Goal: Task Accomplishment & Management: Manage account settings

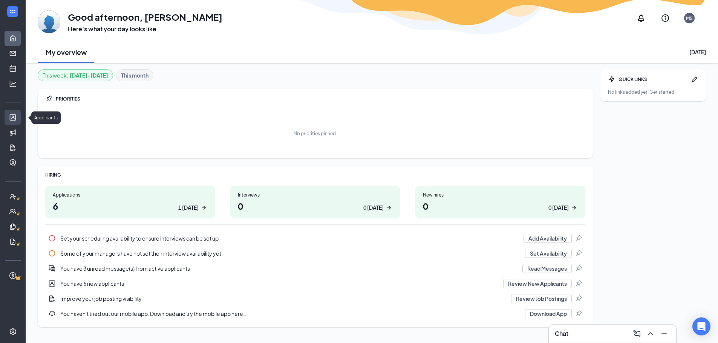
click at [20, 116] on link "Applicants" at bounding box center [24, 117] width 8 height 15
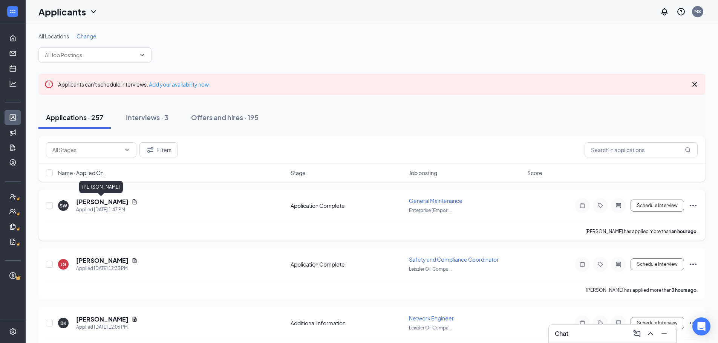
click at [96, 202] on h5 "Shalonn Wright" at bounding box center [102, 202] width 52 height 8
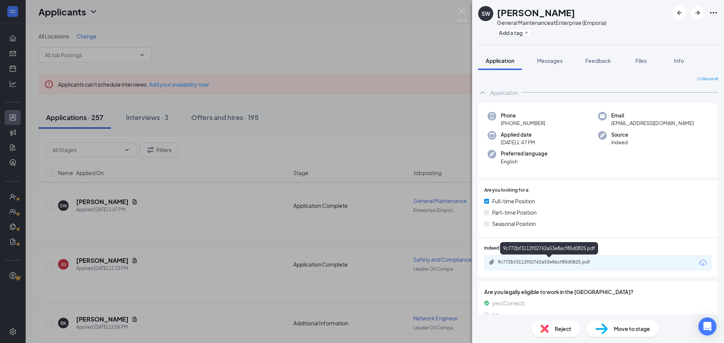
click at [550, 262] on div "9c772bf3112f02762a53e8acf85d0825.pdf" at bounding box center [551, 262] width 106 height 6
click at [461, 10] on img at bounding box center [461, 15] width 9 height 15
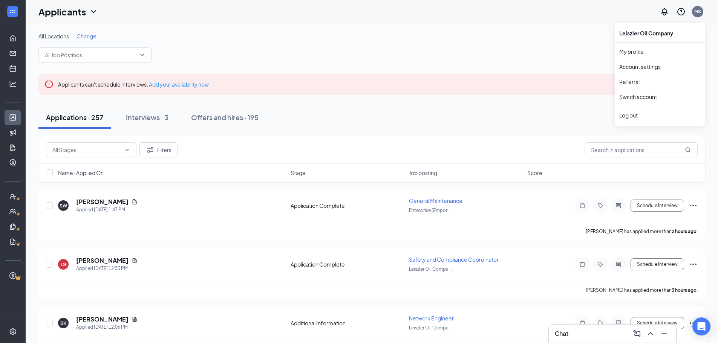
click at [694, 12] on div "MS" at bounding box center [697, 11] width 7 height 6
click at [645, 97] on link "Switch account" at bounding box center [638, 96] width 38 height 7
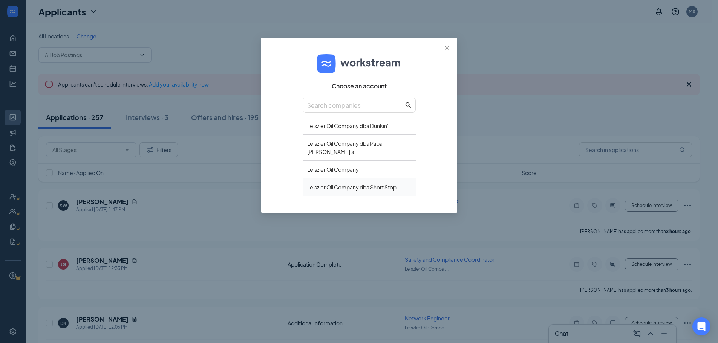
click at [347, 179] on div "Leiszler Oil Company dba Short Stop" at bounding box center [359, 188] width 113 height 18
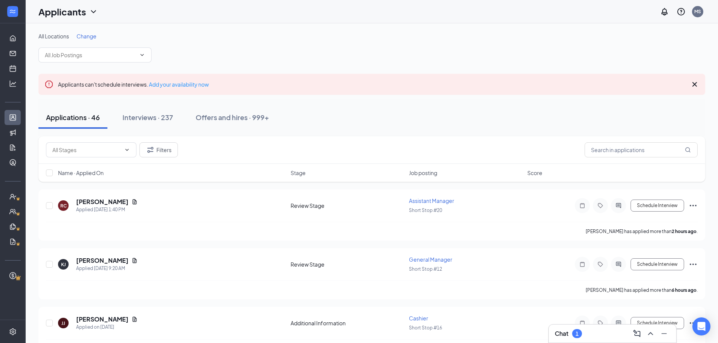
click at [600, 336] on div "Chat 1" at bounding box center [612, 334] width 115 height 12
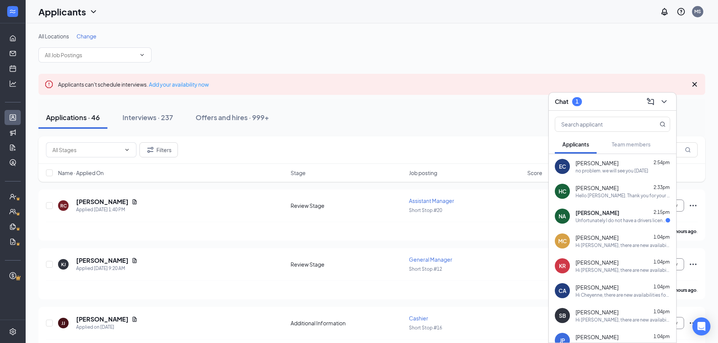
click at [619, 219] on div "Unfortunately I do not have a drivers license" at bounding box center [621, 220] width 90 height 6
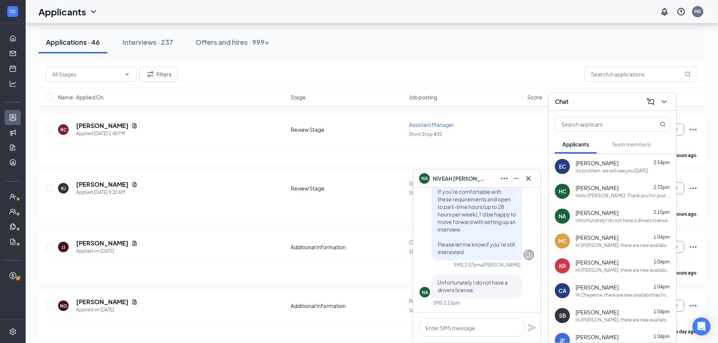
scroll to position [113, 0]
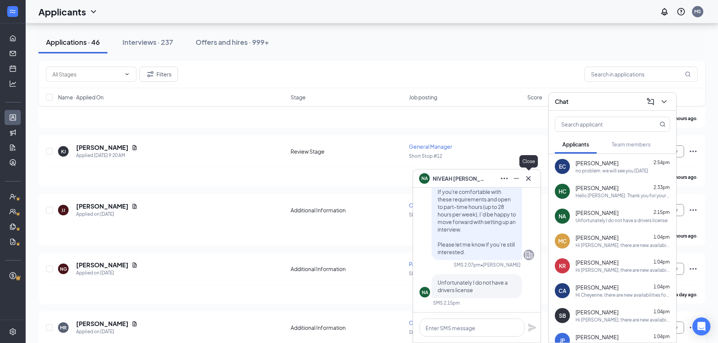
click at [529, 176] on icon "Cross" at bounding box center [528, 178] width 9 height 9
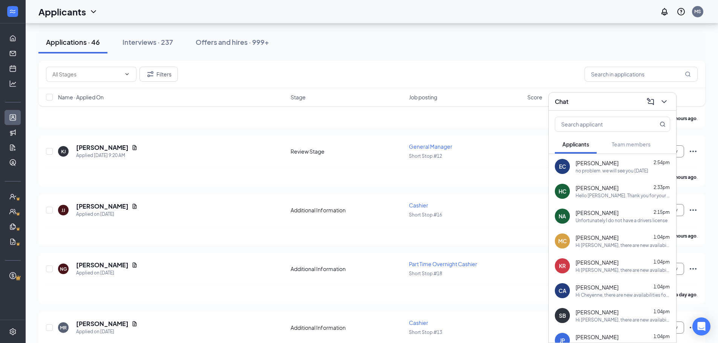
click at [584, 167] on div "Ethan Craven 2:54pm no problem. we will see you tomorrow" at bounding box center [623, 166] width 95 height 15
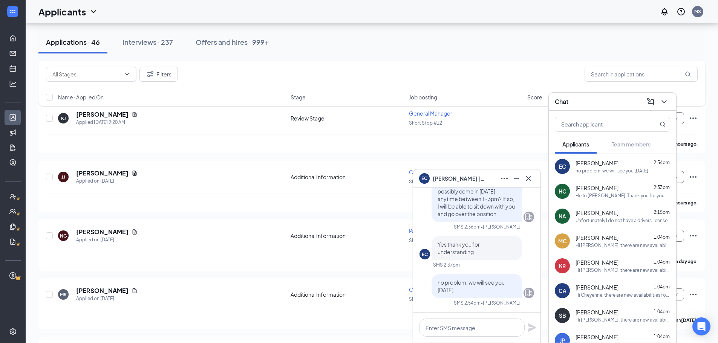
scroll to position [151, 0]
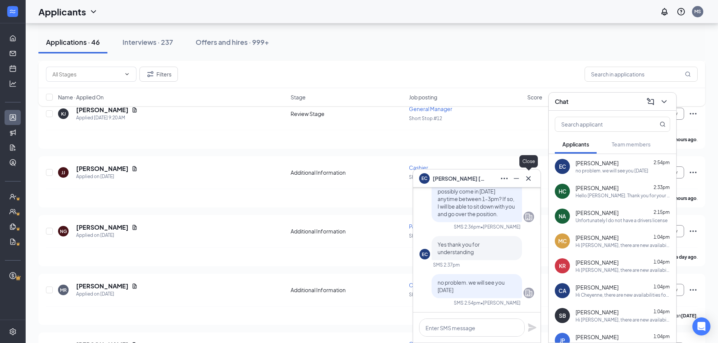
click at [530, 178] on icon "Cross" at bounding box center [528, 178] width 9 height 9
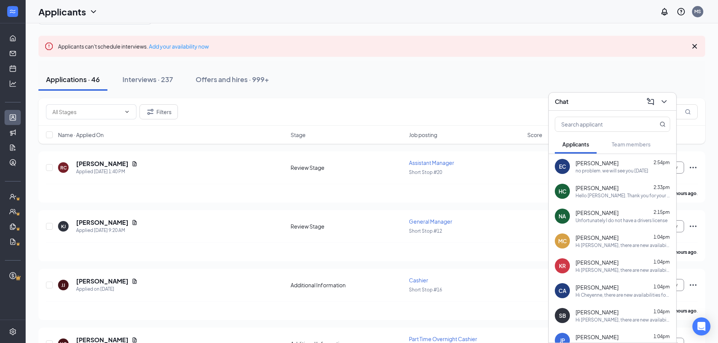
scroll to position [0, 0]
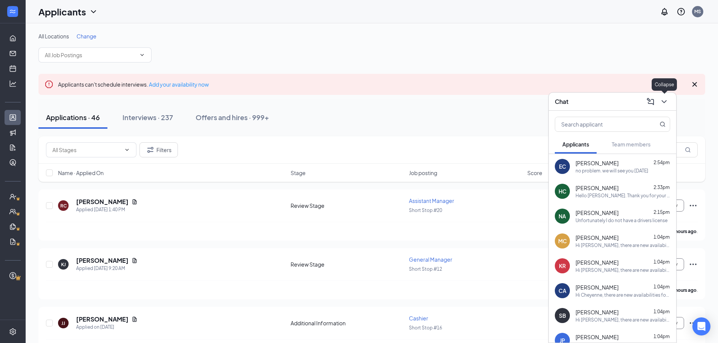
click at [663, 102] on icon "ChevronDown" at bounding box center [664, 101] width 5 height 3
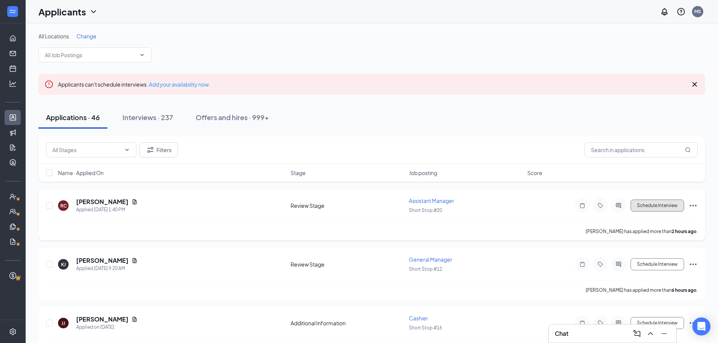
click at [647, 206] on button "Schedule Interview" at bounding box center [658, 206] width 54 height 12
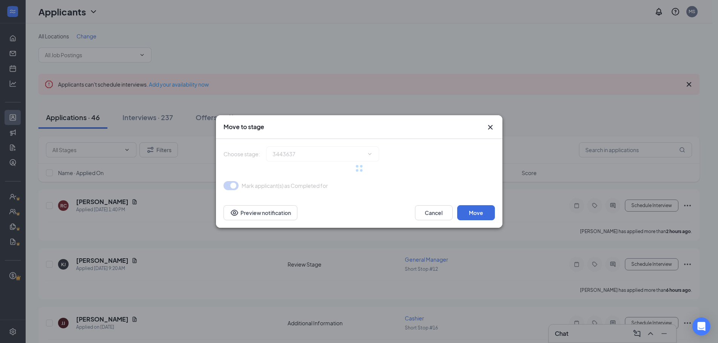
type input "Onsite Interview (next stage)"
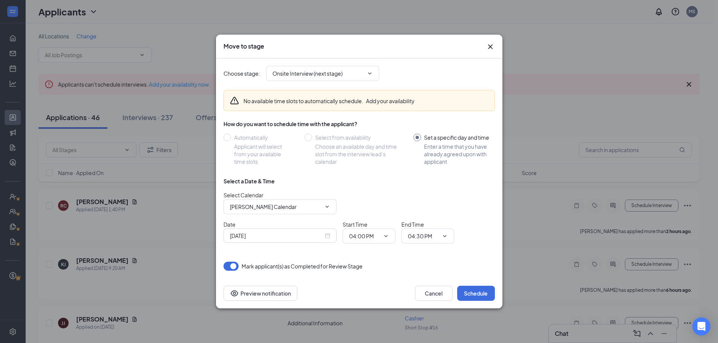
click at [489, 47] on icon "Cross" at bounding box center [490, 46] width 9 height 9
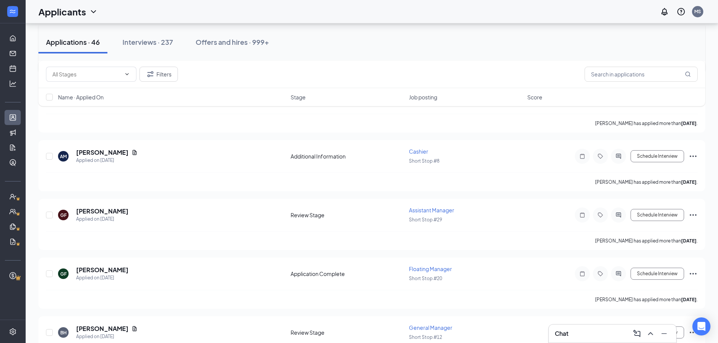
scroll to position [565, 0]
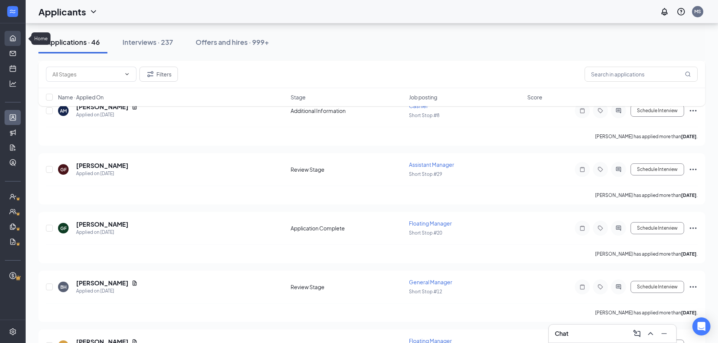
click at [20, 36] on link "Home" at bounding box center [24, 38] width 8 height 15
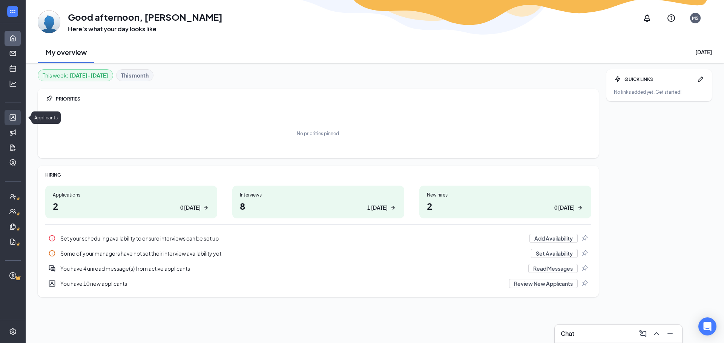
click at [20, 113] on link "Applicants" at bounding box center [24, 117] width 8 height 15
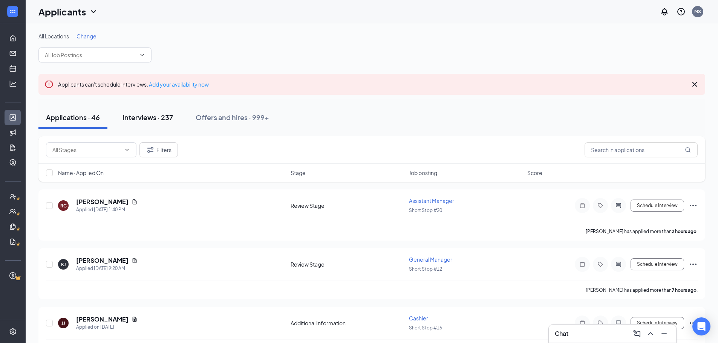
drag, startPoint x: 149, startPoint y: 116, endPoint x: 153, endPoint y: 116, distance: 4.5
click at [149, 116] on div "Interviews · 237" at bounding box center [148, 117] width 51 height 9
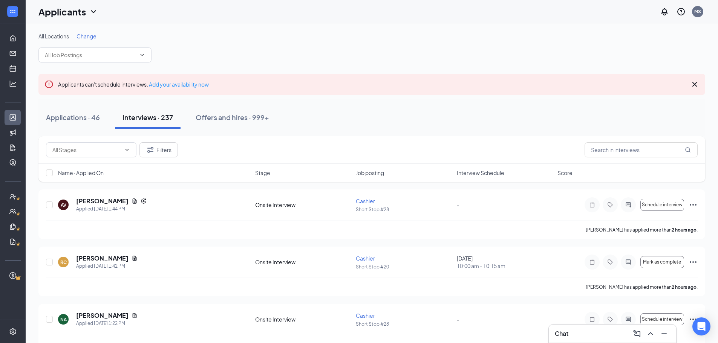
click at [367, 171] on span "Job posting" at bounding box center [370, 173] width 28 height 8
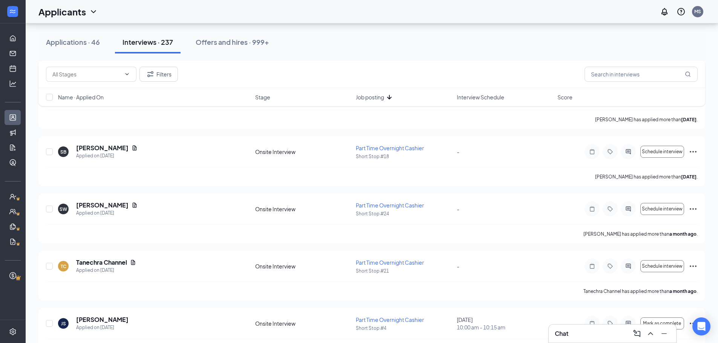
scroll to position [415, 0]
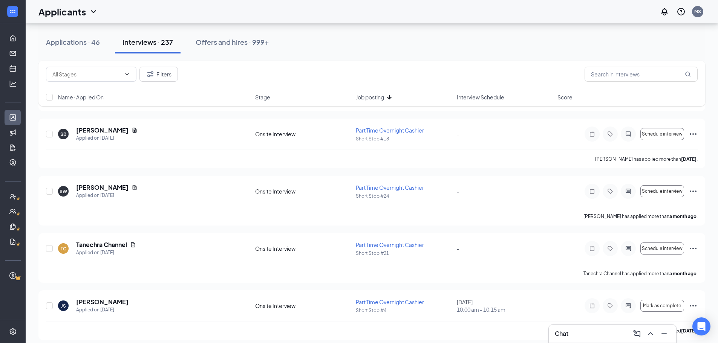
click at [482, 97] on span "Interview Schedule" at bounding box center [480, 97] width 47 height 8
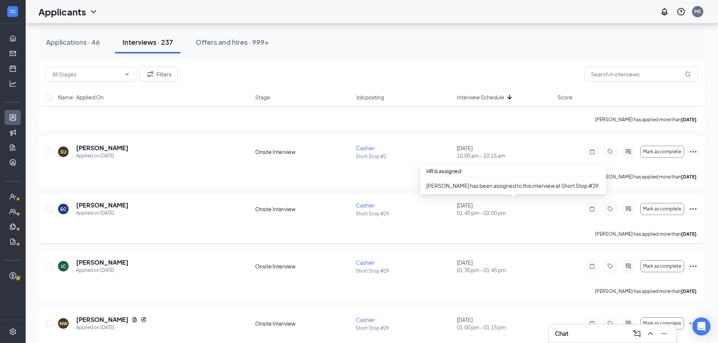
scroll to position [565, 0]
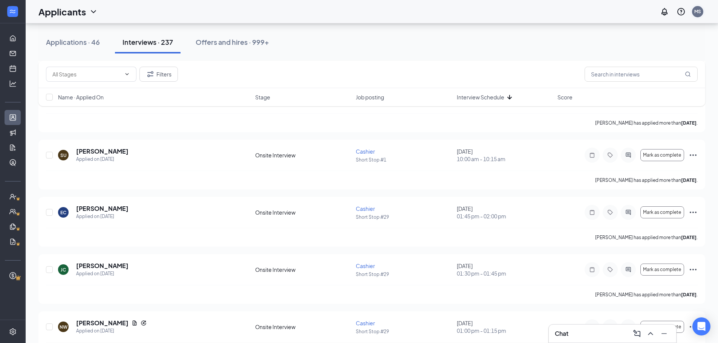
click at [693, 12] on div "MS" at bounding box center [697, 11] width 11 height 11
click at [650, 106] on link "Switch account" at bounding box center [638, 104] width 38 height 7
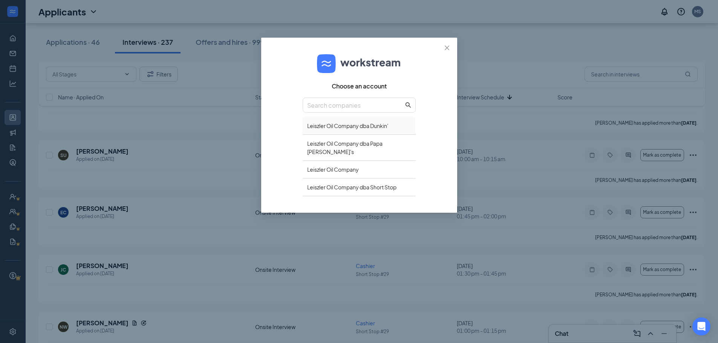
click at [330, 126] on div "Leiszler Oil Company dba Dunkin'" at bounding box center [359, 126] width 113 height 18
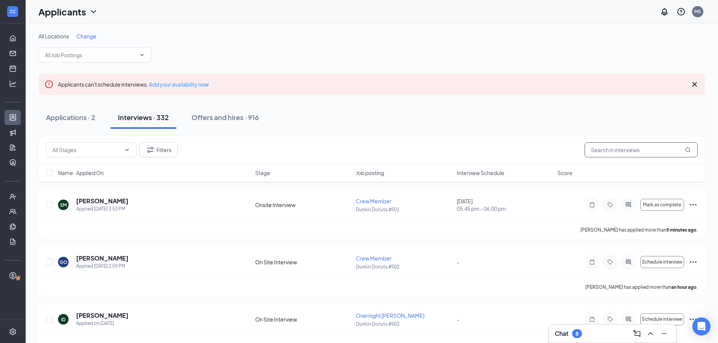
click at [624, 148] on input "text" at bounding box center [641, 149] width 113 height 15
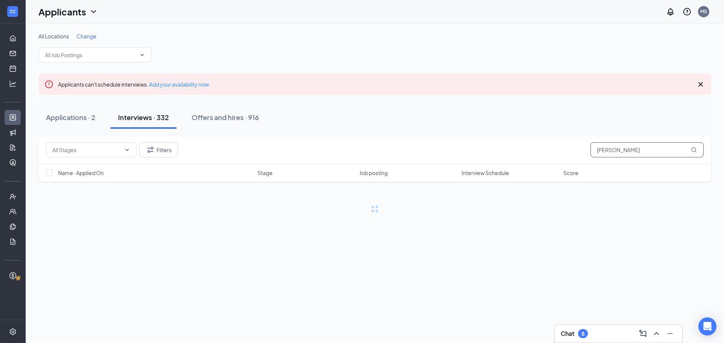
type input "[PERSON_NAME]"
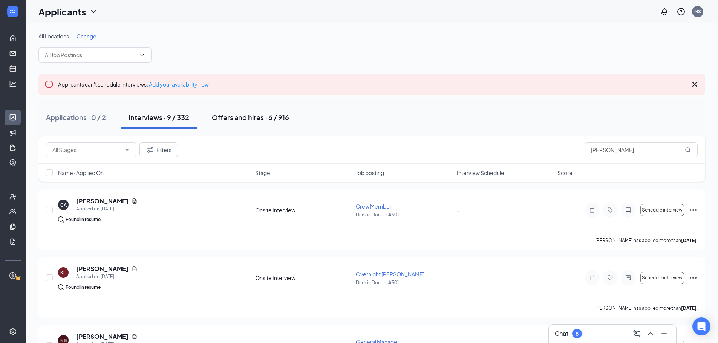
click at [241, 114] on div "Offers and hires · 6 / 916" at bounding box center [250, 117] width 77 height 9
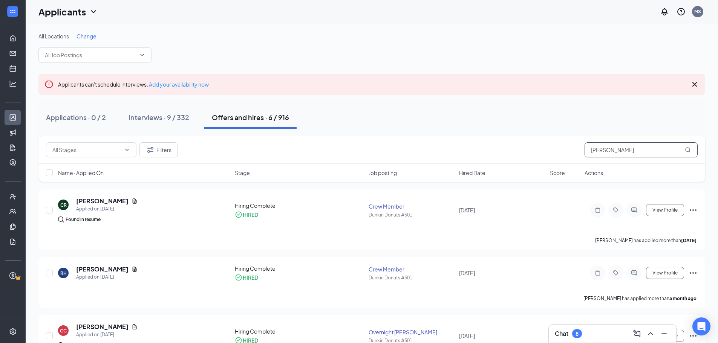
click at [629, 150] on input "[PERSON_NAME]" at bounding box center [641, 149] width 113 height 15
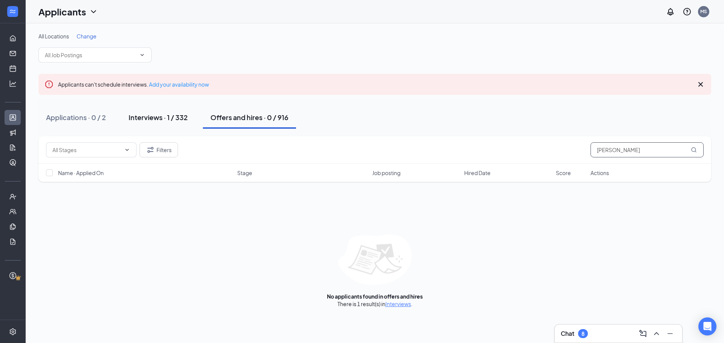
type input "[PERSON_NAME]"
click at [157, 116] on div "Interviews · 1 / 332" at bounding box center [158, 117] width 59 height 9
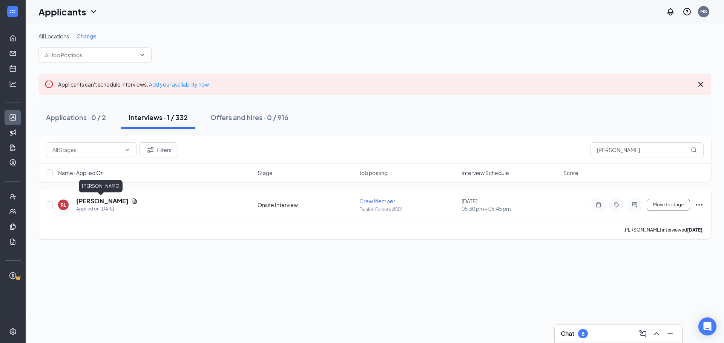
click at [87, 199] on h5 "[PERSON_NAME]" at bounding box center [102, 201] width 52 height 8
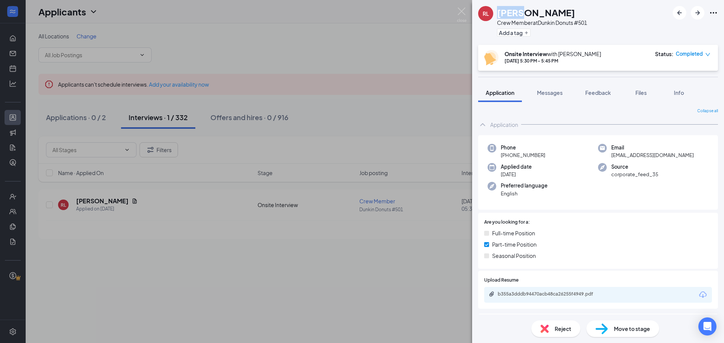
drag, startPoint x: 498, startPoint y: 10, endPoint x: 516, endPoint y: 8, distance: 18.2
click at [516, 8] on h1 "[PERSON_NAME]" at bounding box center [536, 12] width 78 height 13
copy h1 "[PERSON_NAME]"
drag, startPoint x: 585, startPoint y: 8, endPoint x: 552, endPoint y: 12, distance: 33.3
click at [581, 8] on div "[PERSON_NAME]" at bounding box center [542, 12] width 90 height 13
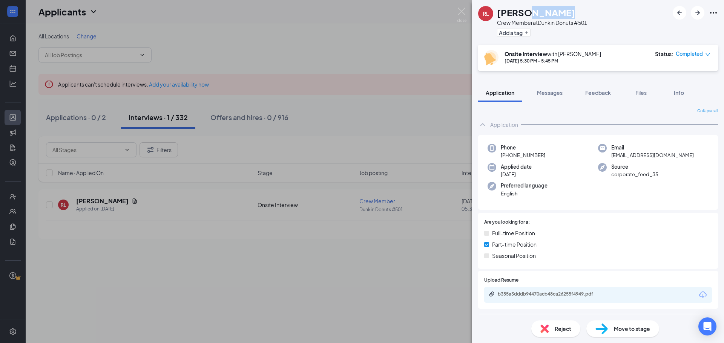
drag, startPoint x: 531, startPoint y: 9, endPoint x: 556, endPoint y: 9, distance: 24.5
click at [554, 8] on div "[PERSON_NAME]" at bounding box center [542, 12] width 90 height 13
copy h1 "[PERSON_NAME]"
drag, startPoint x: 668, startPoint y: 156, endPoint x: 607, endPoint y: 158, distance: 61.5
click at [607, 158] on div "Email [EMAIL_ADDRESS][DOMAIN_NAME]" at bounding box center [653, 151] width 110 height 15
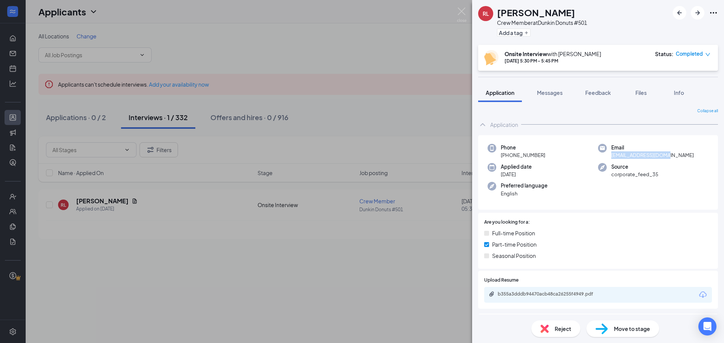
copy span "[EMAIL_ADDRESS][DOMAIN_NAME]"
drag, startPoint x: 542, startPoint y: 156, endPoint x: 507, endPoint y: 159, distance: 34.8
click at [507, 159] on span "[PHONE_NUMBER]" at bounding box center [523, 156] width 44 height 8
copy span "[PHONE_NUMBER]"
click at [607, 326] on img at bounding box center [601, 329] width 12 height 11
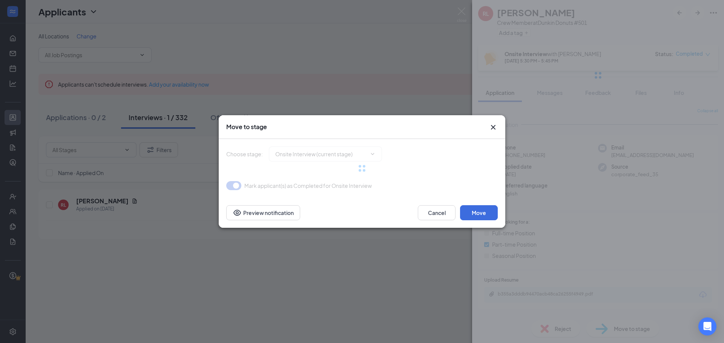
type input "Hiring Complete (final stage)"
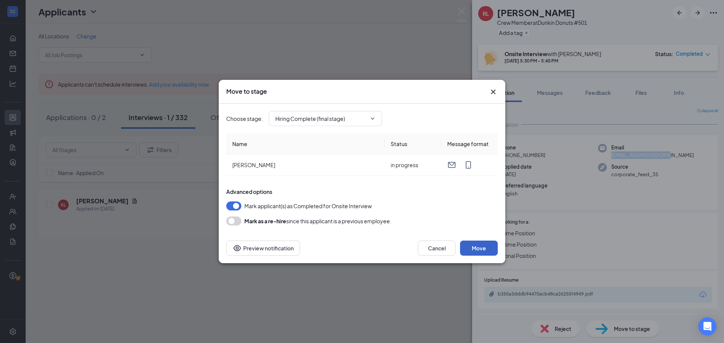
click at [471, 247] on button "Move" at bounding box center [479, 248] width 38 height 15
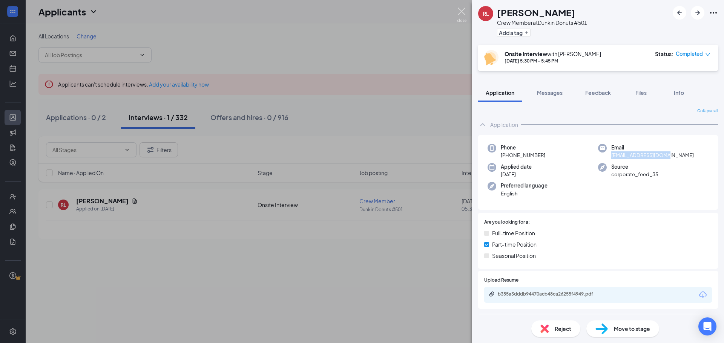
click at [461, 10] on img at bounding box center [461, 15] width 9 height 15
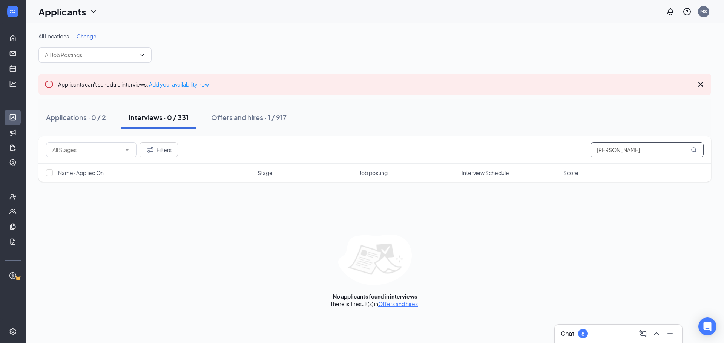
drag, startPoint x: 626, startPoint y: 152, endPoint x: 545, endPoint y: 145, distance: 80.9
click at [548, 145] on div "Filters [PERSON_NAME]" at bounding box center [374, 149] width 657 height 15
drag, startPoint x: 584, startPoint y: 149, endPoint x: 557, endPoint y: 141, distance: 28.6
click at [560, 147] on div "Filters borjo" at bounding box center [374, 149] width 657 height 15
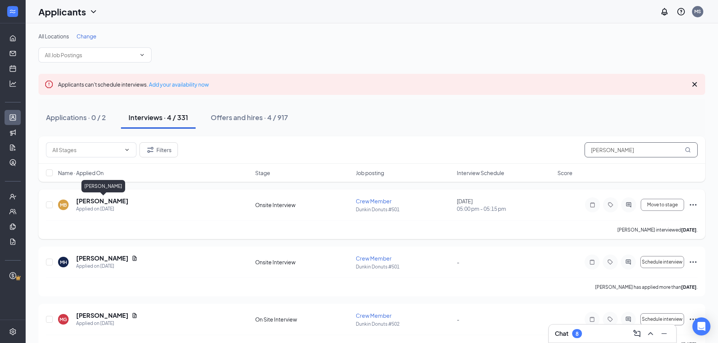
type input "[PERSON_NAME]"
click at [90, 198] on h5 "[PERSON_NAME]" at bounding box center [102, 201] width 52 height 8
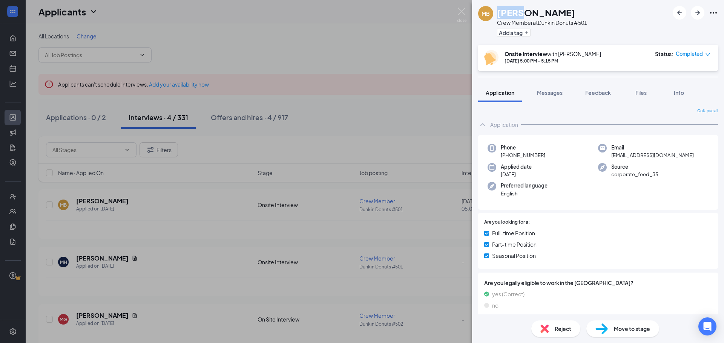
drag, startPoint x: 498, startPoint y: 11, endPoint x: 514, endPoint y: 11, distance: 16.2
click at [519, 10] on h1 "[PERSON_NAME]" at bounding box center [536, 12] width 78 height 13
copy h1 "[PERSON_NAME]"
drag, startPoint x: 629, startPoint y: 18, endPoint x: 558, endPoint y: 16, distance: 70.9
click at [627, 18] on div "MB [PERSON_NAME] Crew Member at Dunkin Donuts #501 Add a tag" at bounding box center [598, 22] width 252 height 45
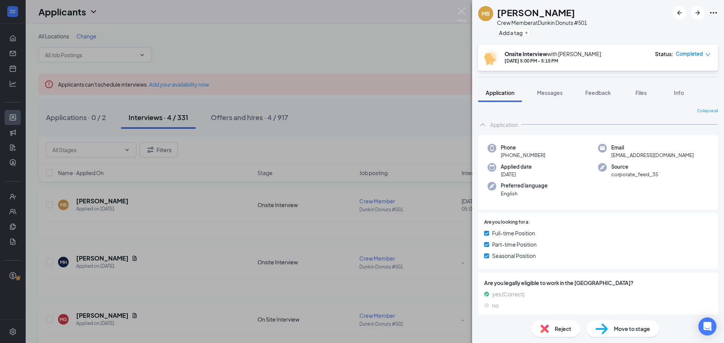
drag, startPoint x: 544, startPoint y: 12, endPoint x: 593, endPoint y: 14, distance: 48.3
click at [594, 13] on div "MB [PERSON_NAME] Crew Member at Dunkin Donuts #501 Add a tag" at bounding box center [598, 22] width 252 height 45
copy h1 "[PERSON_NAME]"
drag, startPoint x: 671, startPoint y: 157, endPoint x: 605, endPoint y: 155, distance: 66.8
click at [605, 155] on div "Email [EMAIL_ADDRESS][DOMAIN_NAME]" at bounding box center [653, 151] width 110 height 15
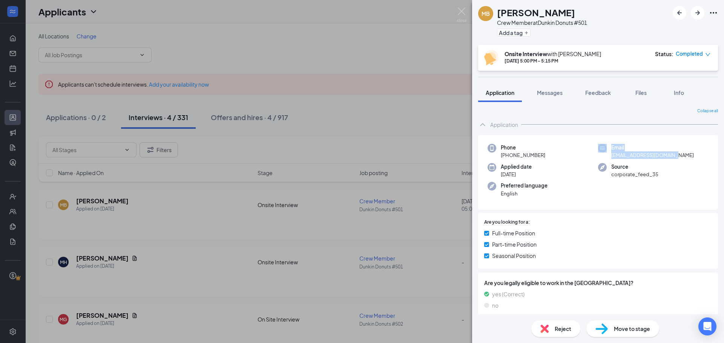
copy div "Email [EMAIL_ADDRESS][DOMAIN_NAME]"
drag, startPoint x: 545, startPoint y: 155, endPoint x: 507, endPoint y: 159, distance: 37.5
click at [507, 159] on div "Phone [PHONE_NUMBER]" at bounding box center [542, 151] width 110 height 15
copy span "[PHONE_NUMBER]"
click at [619, 329] on span "Move to stage" at bounding box center [632, 329] width 36 height 8
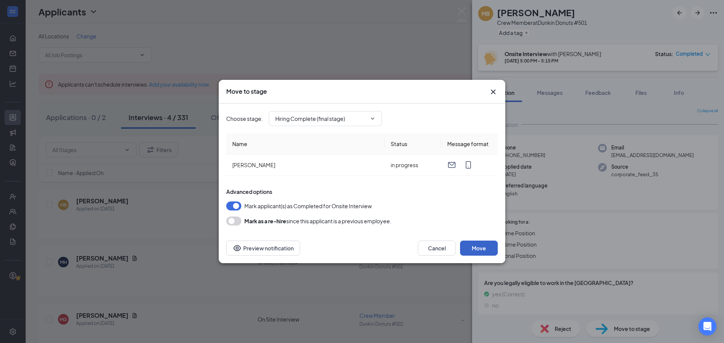
click at [471, 245] on button "Move" at bounding box center [479, 248] width 38 height 15
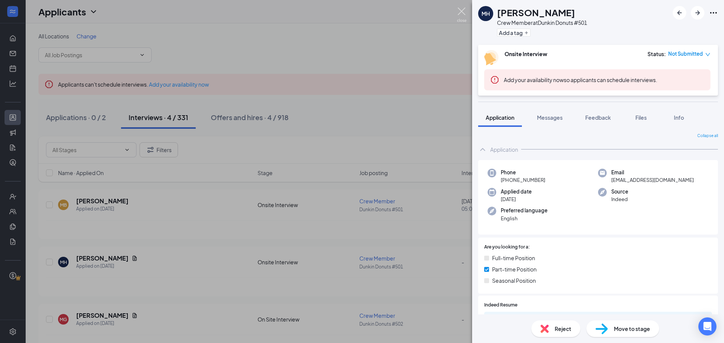
drag, startPoint x: 462, startPoint y: 10, endPoint x: 418, endPoint y: 14, distance: 43.9
click at [462, 10] on img at bounding box center [461, 15] width 9 height 15
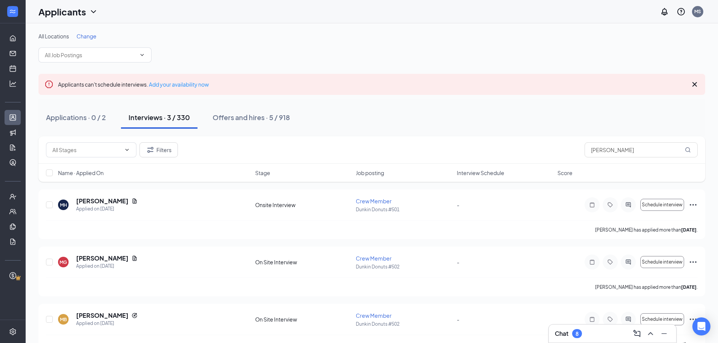
click at [587, 331] on div "Chat 8" at bounding box center [612, 334] width 115 height 12
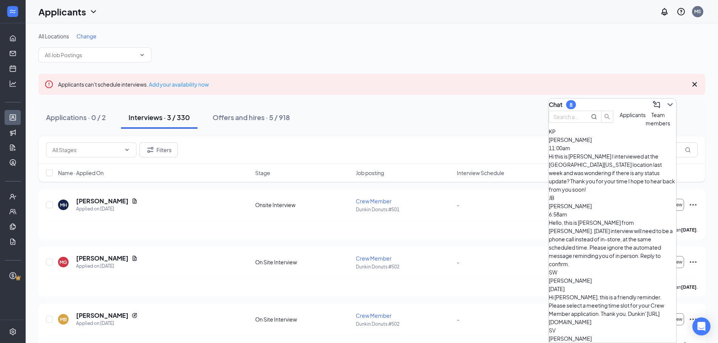
click at [621, 170] on div "Hi this is [PERSON_NAME] I interviewed at the [GEOGRAPHIC_DATA][US_STATE] locat…" at bounding box center [612, 172] width 127 height 41
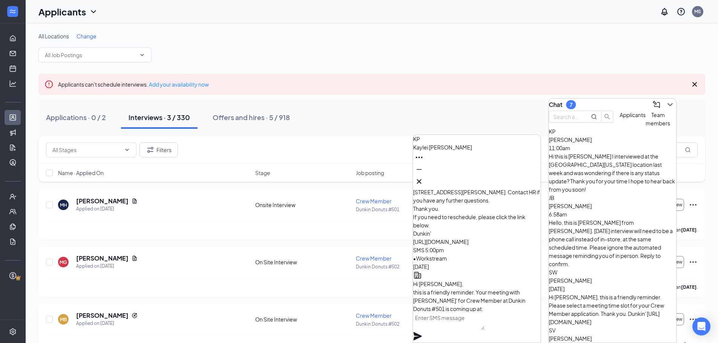
scroll to position [-188, 0]
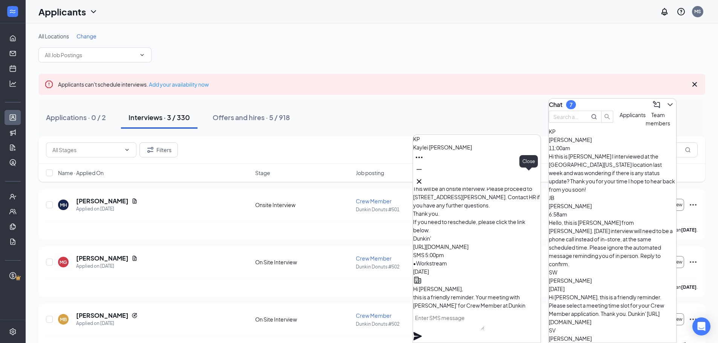
click at [424, 179] on icon "Cross" at bounding box center [419, 181] width 9 height 9
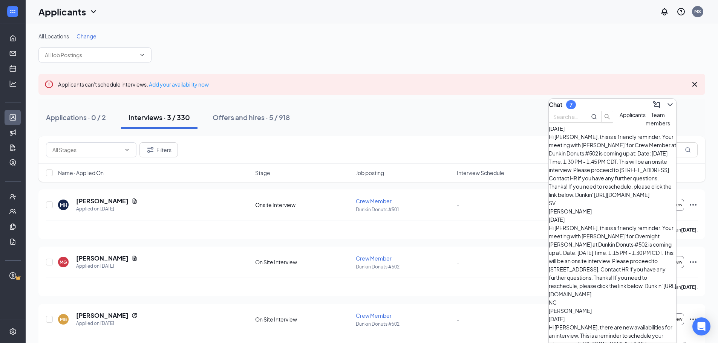
scroll to position [248, 0]
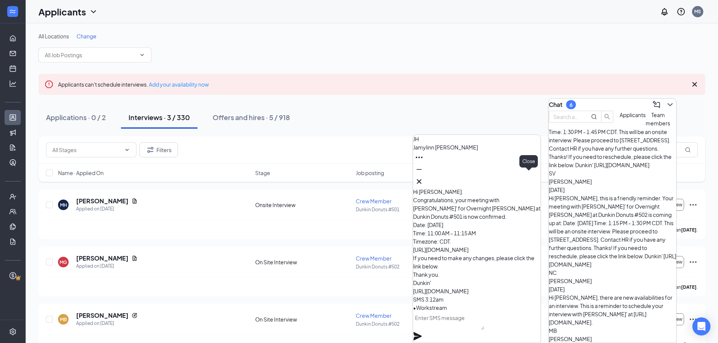
click at [424, 177] on icon "Cross" at bounding box center [419, 181] width 9 height 9
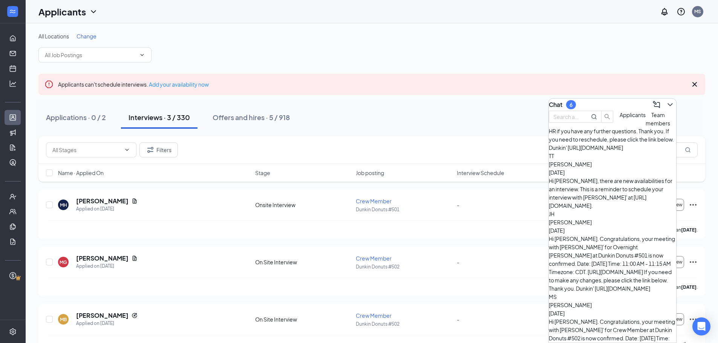
scroll to position [1032, 0]
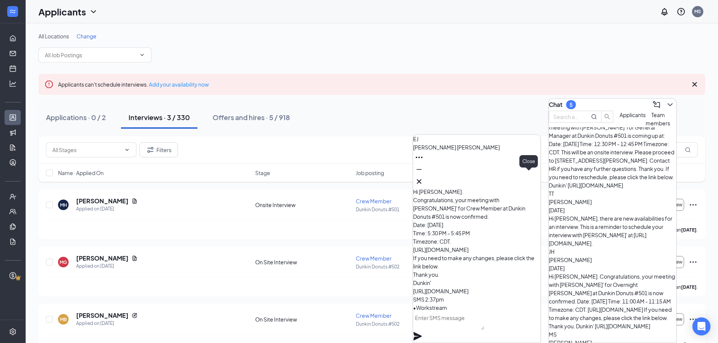
click at [424, 177] on icon "Cross" at bounding box center [419, 181] width 9 height 9
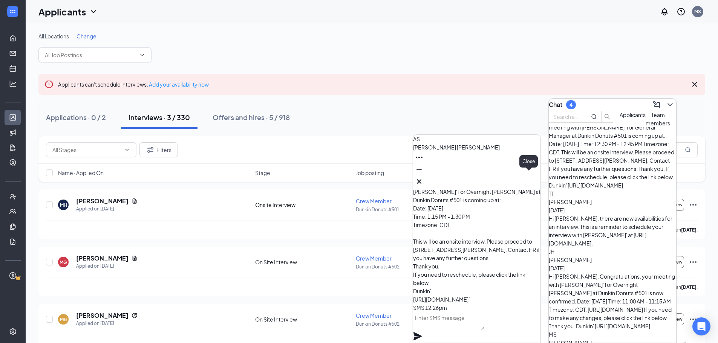
click at [424, 177] on icon "Cross" at bounding box center [419, 181] width 9 height 9
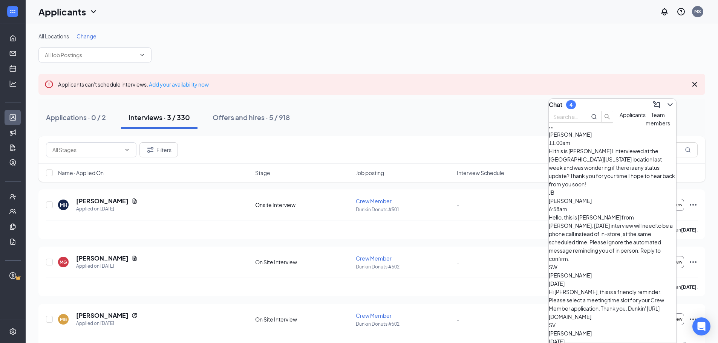
scroll to position [0, 0]
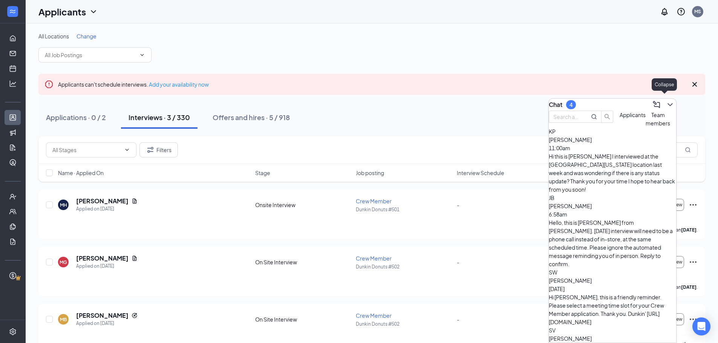
click at [666, 103] on icon "ChevronDown" at bounding box center [670, 104] width 9 height 9
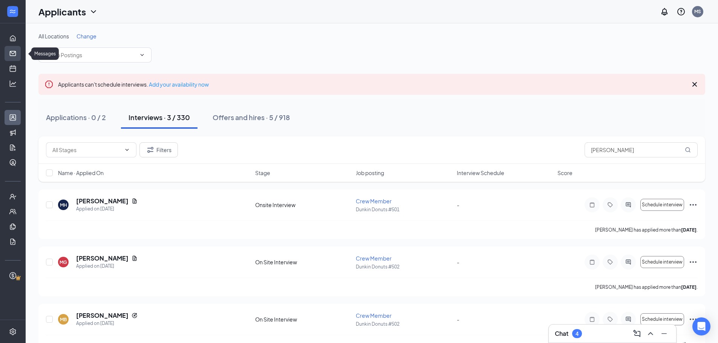
click at [20, 53] on link "Messages" at bounding box center [24, 53] width 8 height 15
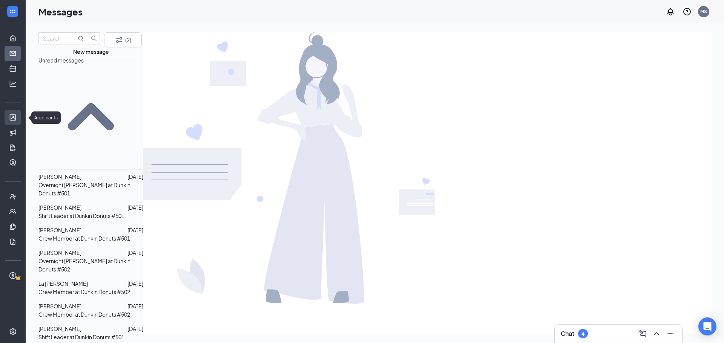
click at [20, 117] on link "Applicants" at bounding box center [24, 117] width 8 height 15
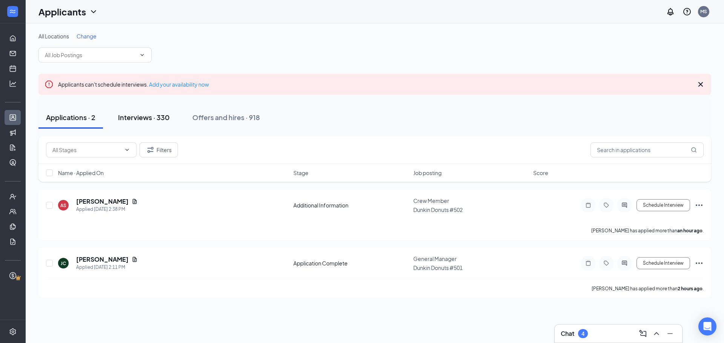
click at [134, 117] on div "Interviews · 330" at bounding box center [144, 117] width 52 height 9
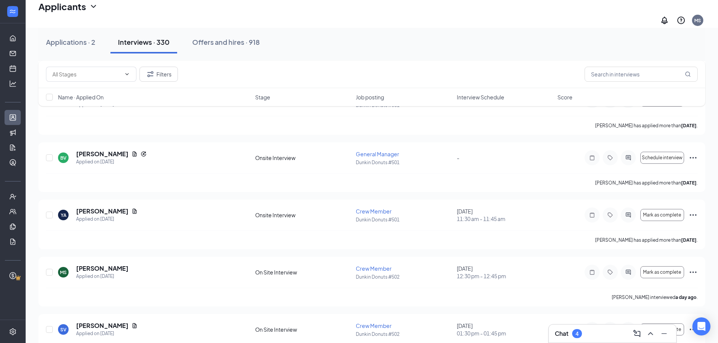
scroll to position [754, 0]
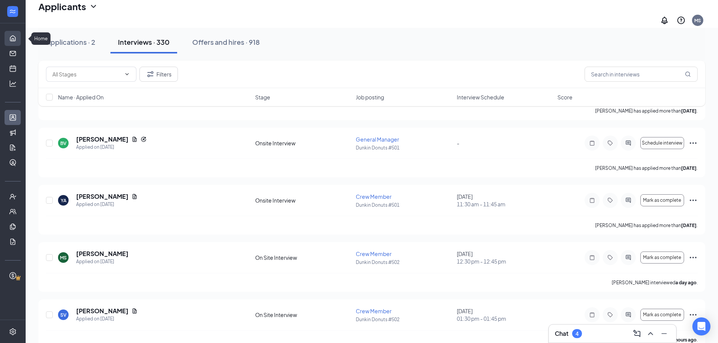
click at [20, 35] on link "Home" at bounding box center [24, 38] width 8 height 15
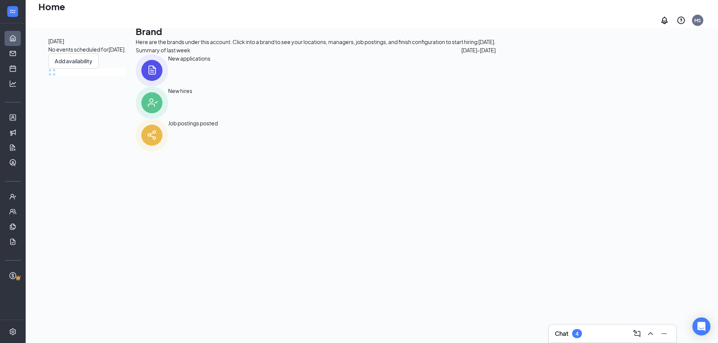
scroll to position [16, 0]
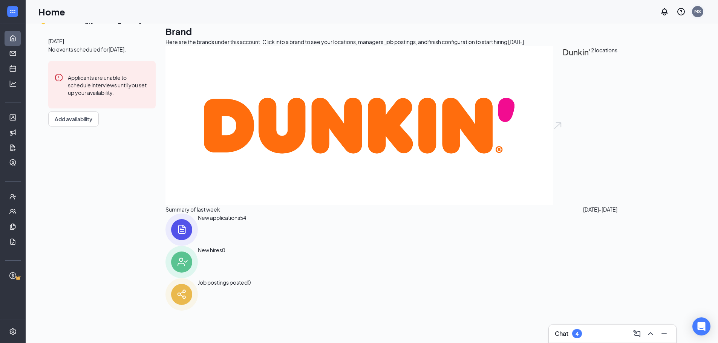
click at [698, 14] on div "MS" at bounding box center [697, 11] width 7 height 6
click at [657, 76] on link "Switch account" at bounding box center [638, 72] width 38 height 7
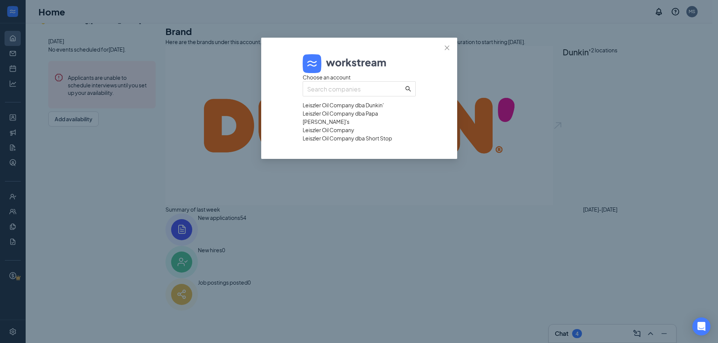
click at [380, 126] on div "Leiszler Oil Company dba Papa [PERSON_NAME]'s" at bounding box center [359, 117] width 113 height 17
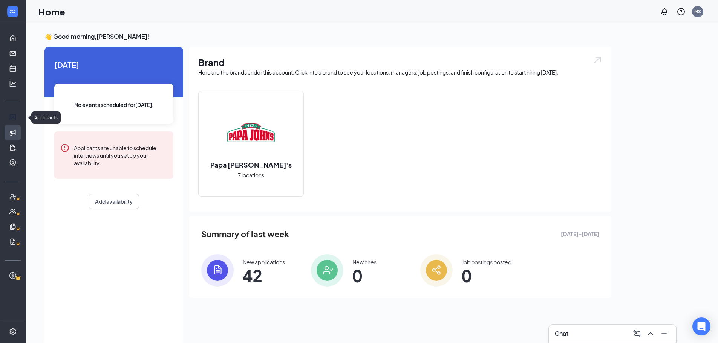
drag, startPoint x: 13, startPoint y: 116, endPoint x: 10, endPoint y: 126, distance: 10.4
click at [20, 116] on link "Applicants" at bounding box center [24, 117] width 8 height 15
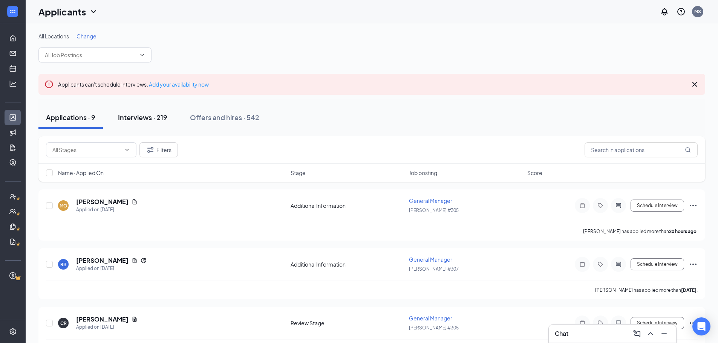
click at [151, 119] on div "Interviews · 219" at bounding box center [142, 117] width 49 height 9
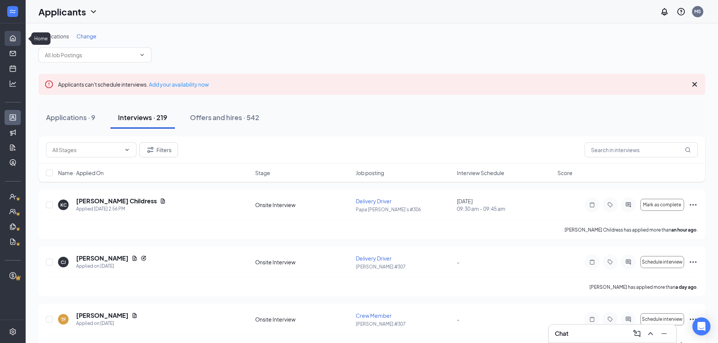
click at [20, 34] on link "Home" at bounding box center [24, 38] width 8 height 15
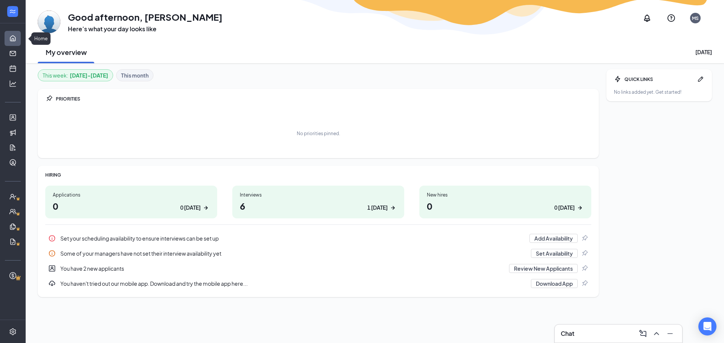
click at [20, 37] on link "Home" at bounding box center [24, 38] width 8 height 15
